Goal: Navigation & Orientation: Find specific page/section

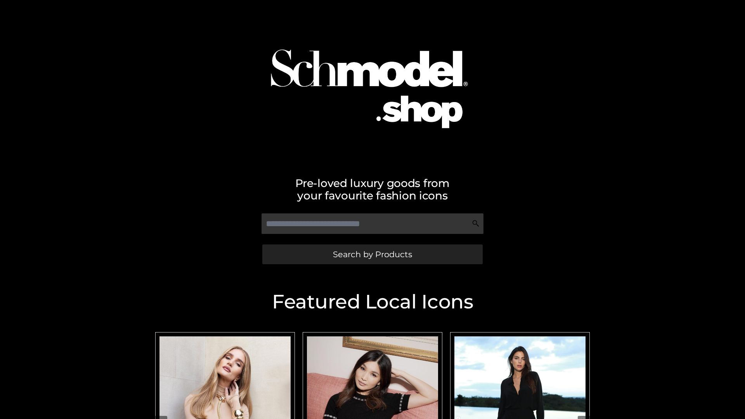
click at [372, 254] on span "Search by Products" at bounding box center [372, 254] width 79 height 8
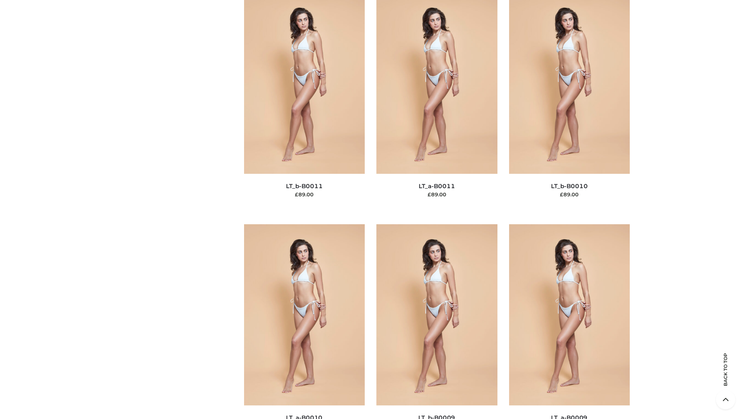
scroll to position [3485, 0]
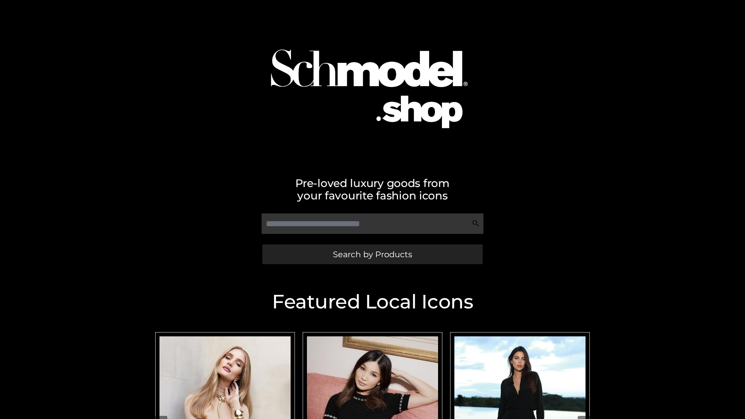
click at [372, 254] on span "Search by Products" at bounding box center [372, 254] width 79 height 8
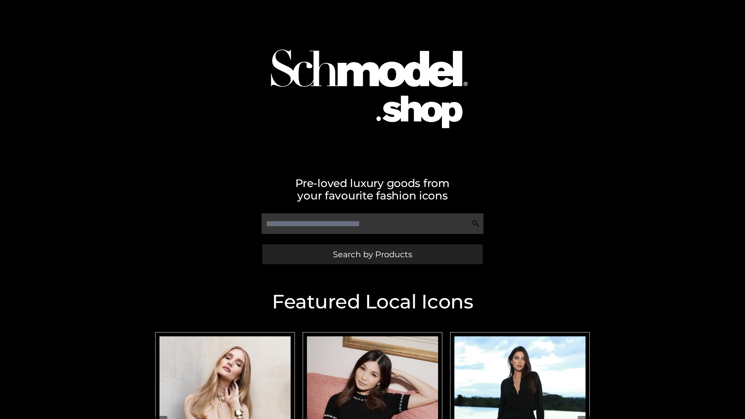
click at [372, 254] on span "Search by Products" at bounding box center [372, 254] width 79 height 8
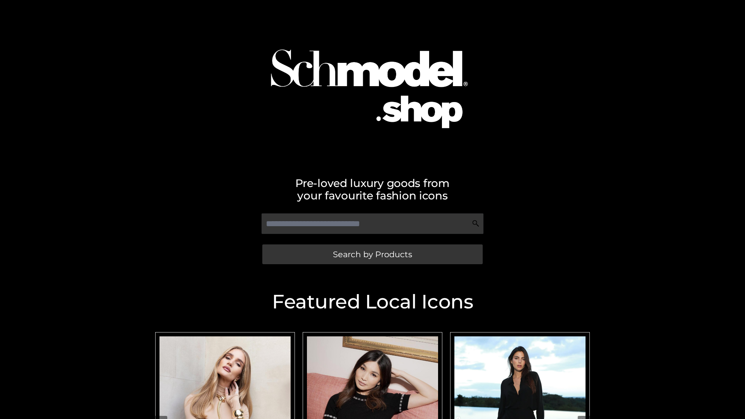
click at [372, 254] on span "Search by Products" at bounding box center [372, 254] width 79 height 8
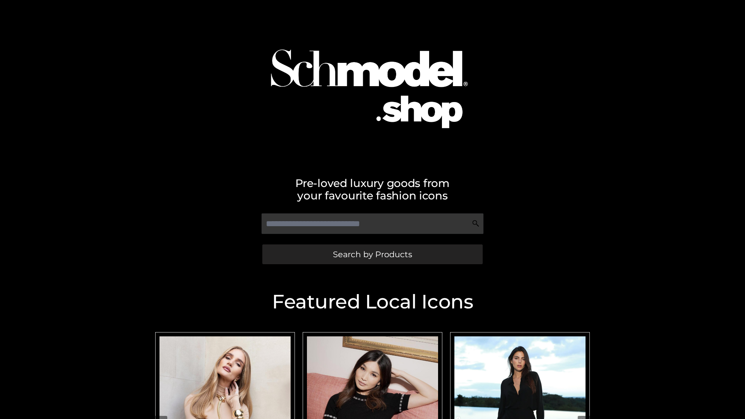
click at [372, 254] on span "Search by Products" at bounding box center [372, 254] width 79 height 8
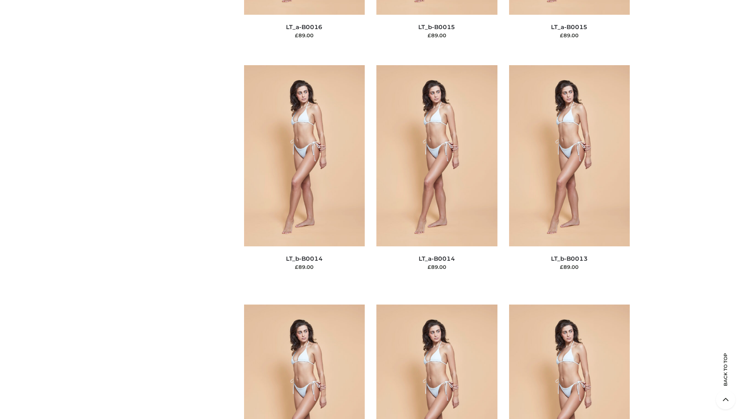
scroll to position [2760, 0]
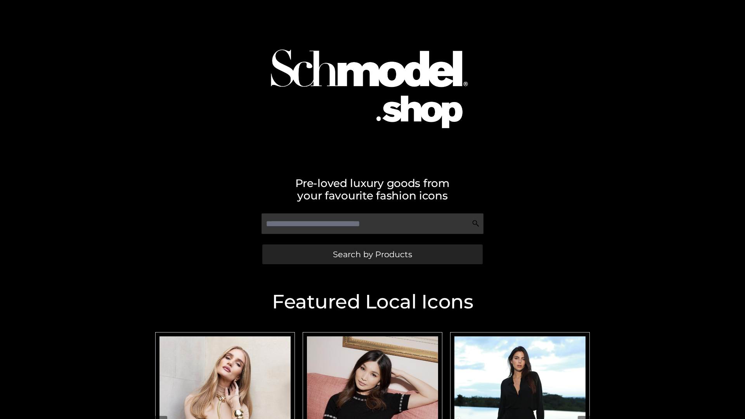
click at [372, 254] on span "Search by Products" at bounding box center [372, 254] width 79 height 8
